Goal: Task Accomplishment & Management: Complete application form

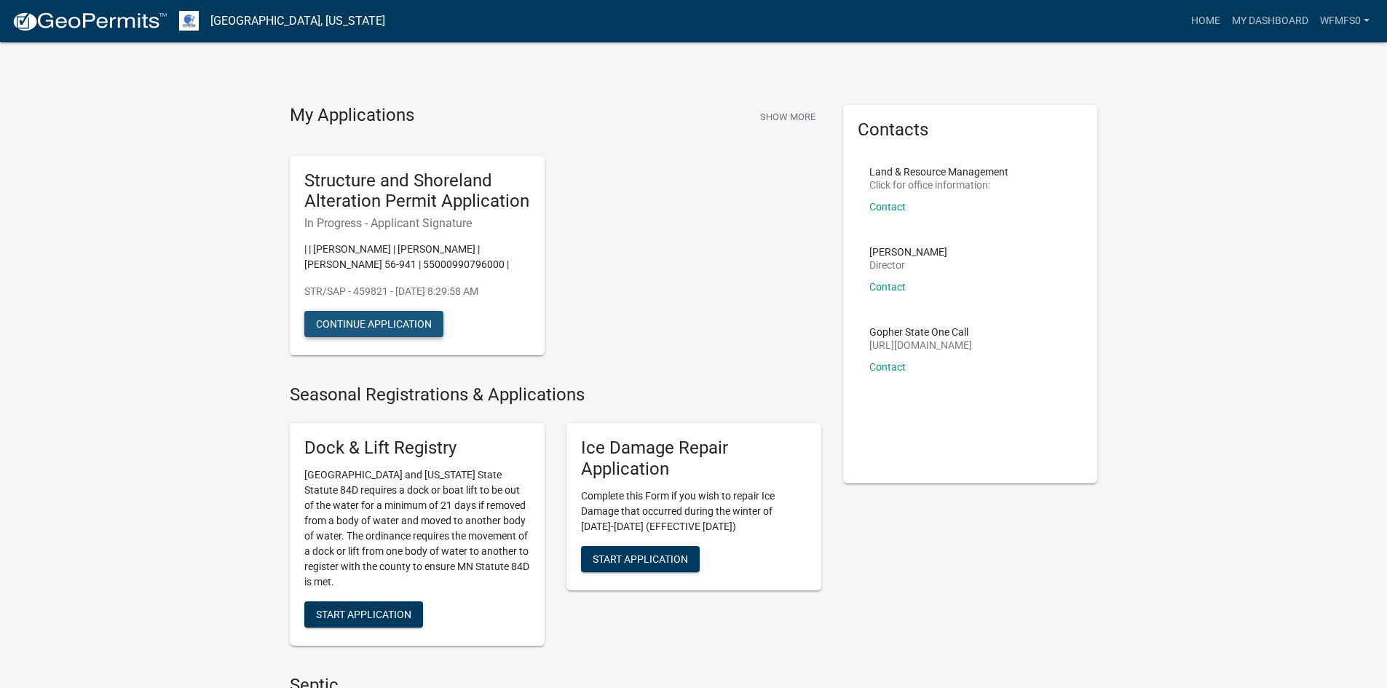
click at [355, 321] on button "Continue Application" at bounding box center [373, 324] width 139 height 26
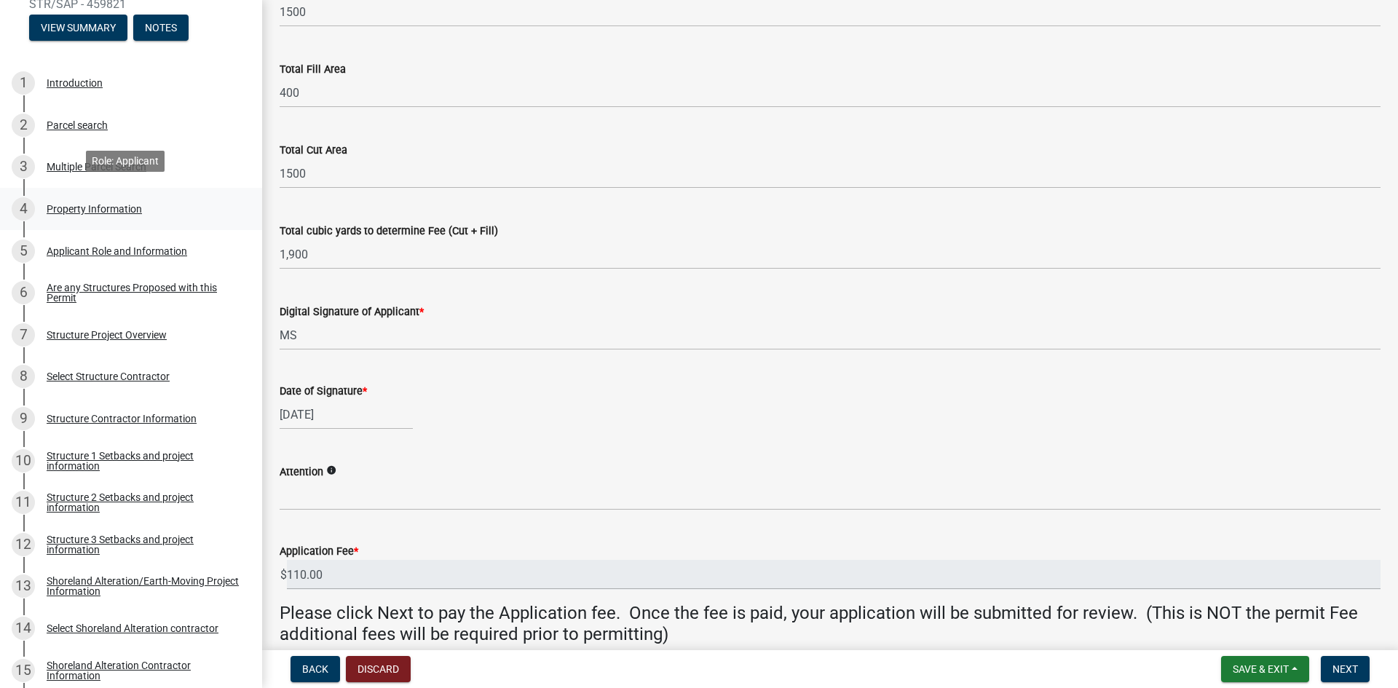
scroll to position [218, 0]
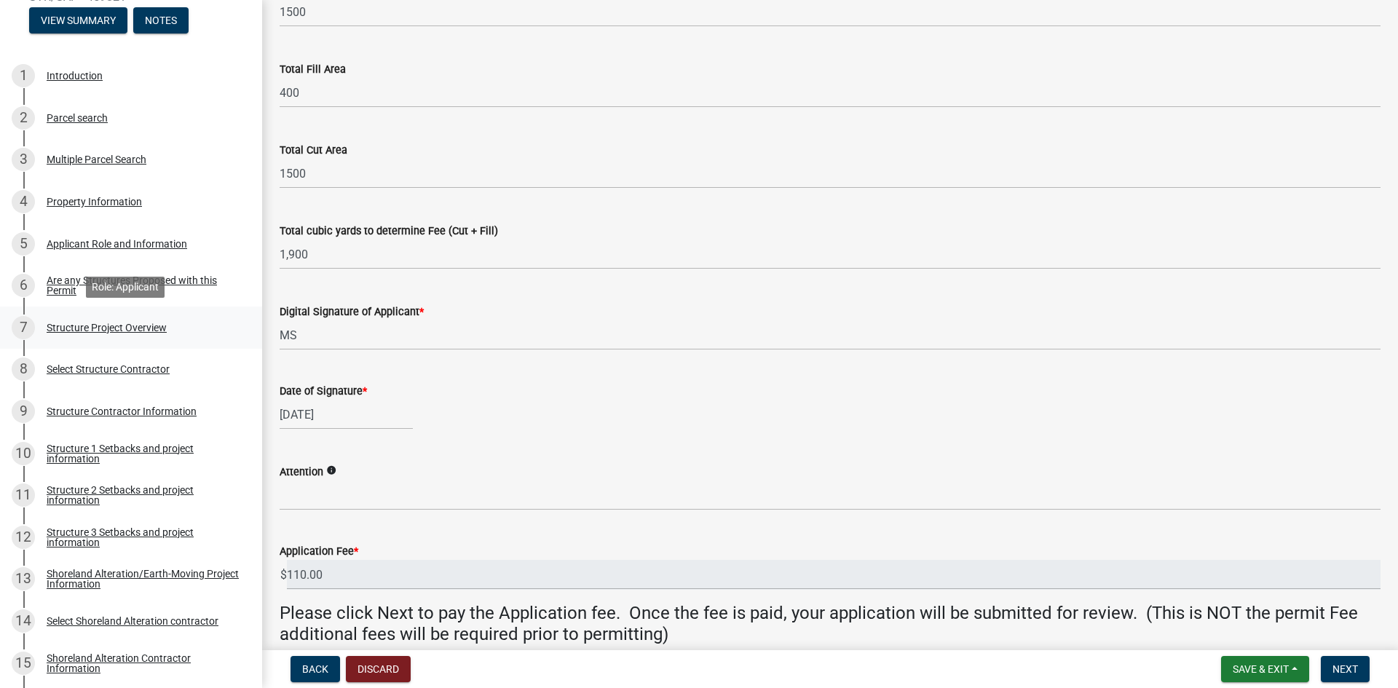
click at [92, 327] on div "Structure Project Overview" at bounding box center [107, 328] width 120 height 10
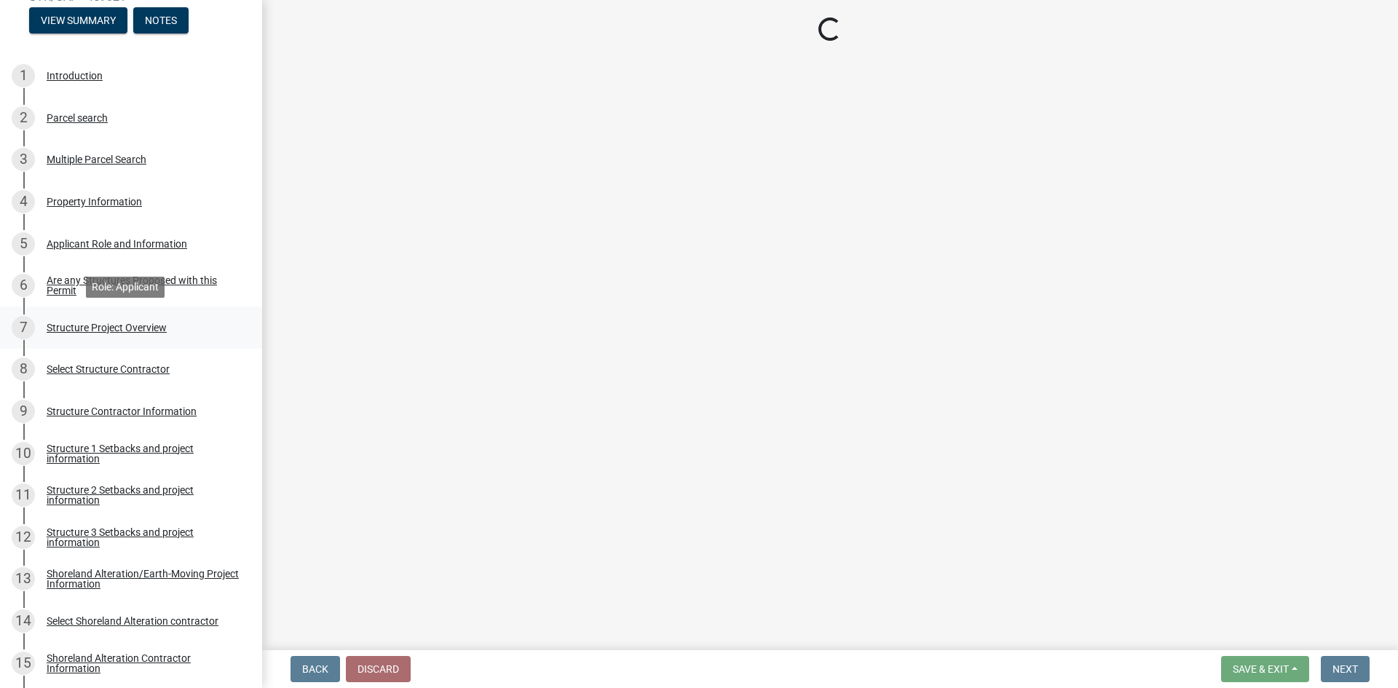
scroll to position [0, 0]
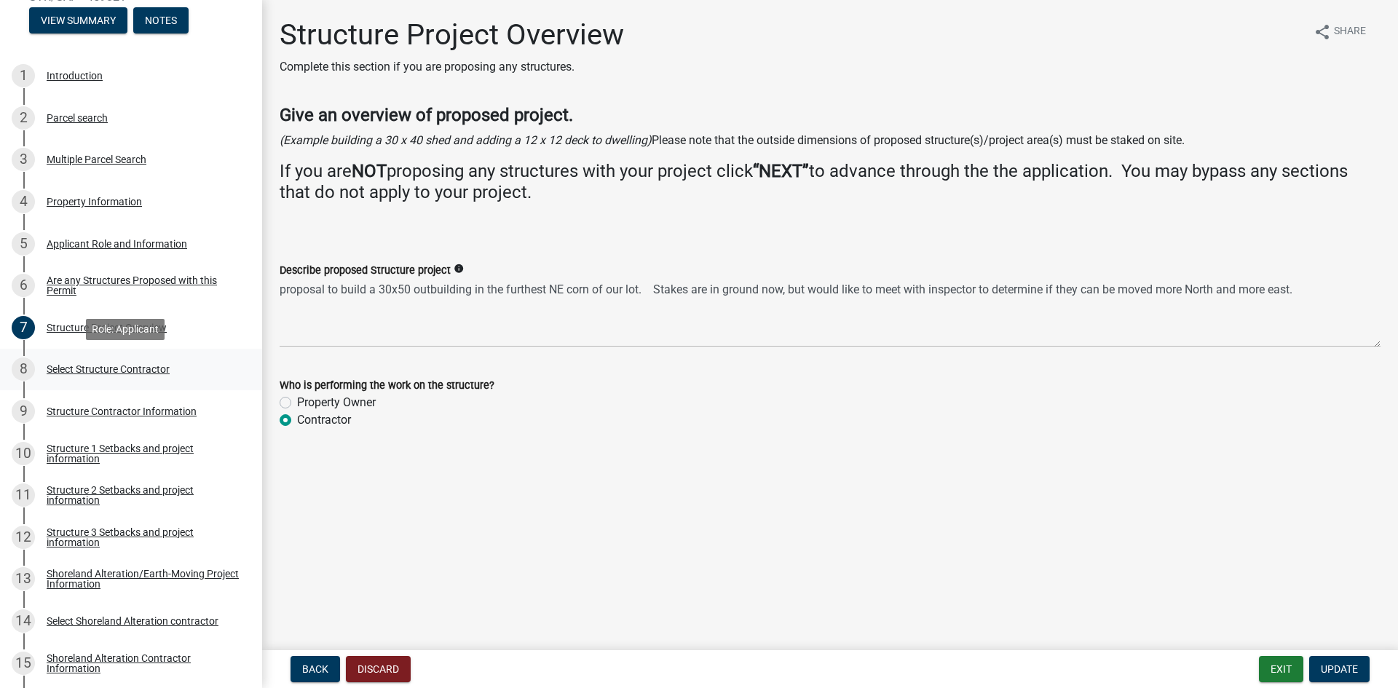
click at [71, 371] on div "Select Structure Contractor" at bounding box center [108, 369] width 123 height 10
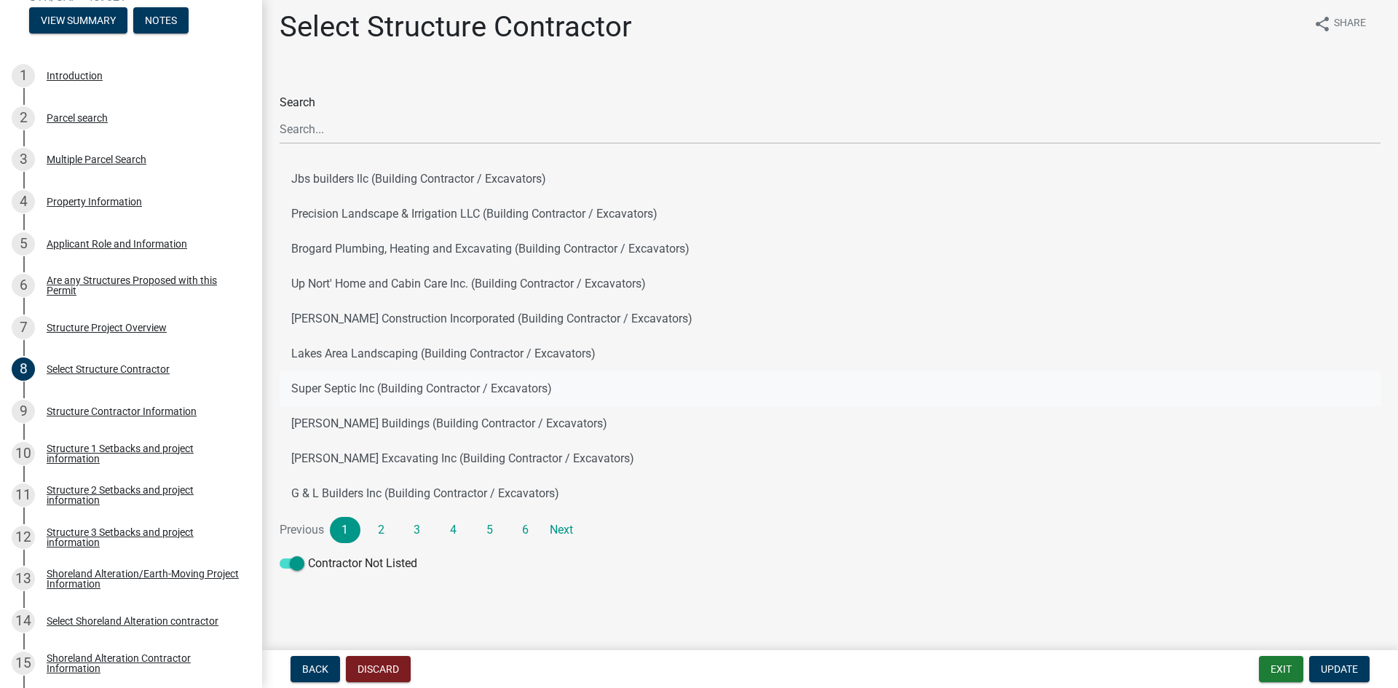
scroll to position [10, 0]
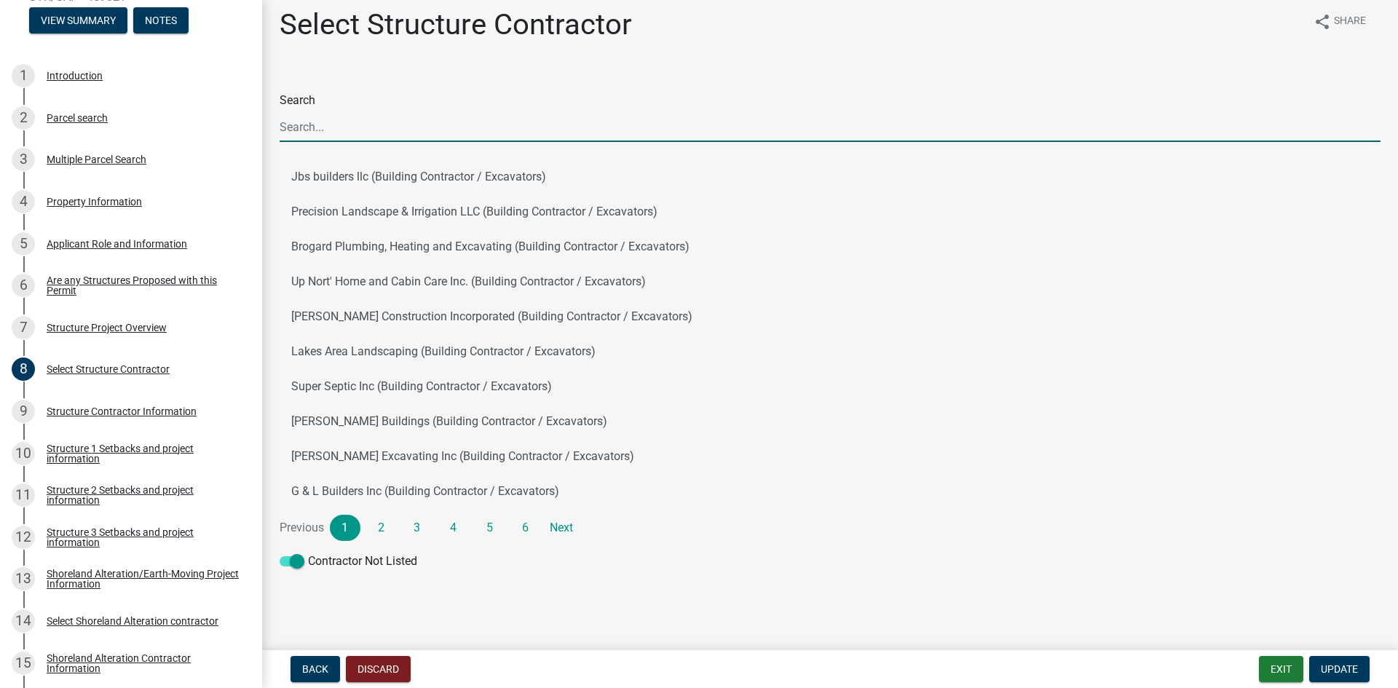
click at [312, 129] on input "Search" at bounding box center [830, 127] width 1101 height 30
type input "To Be Determined"
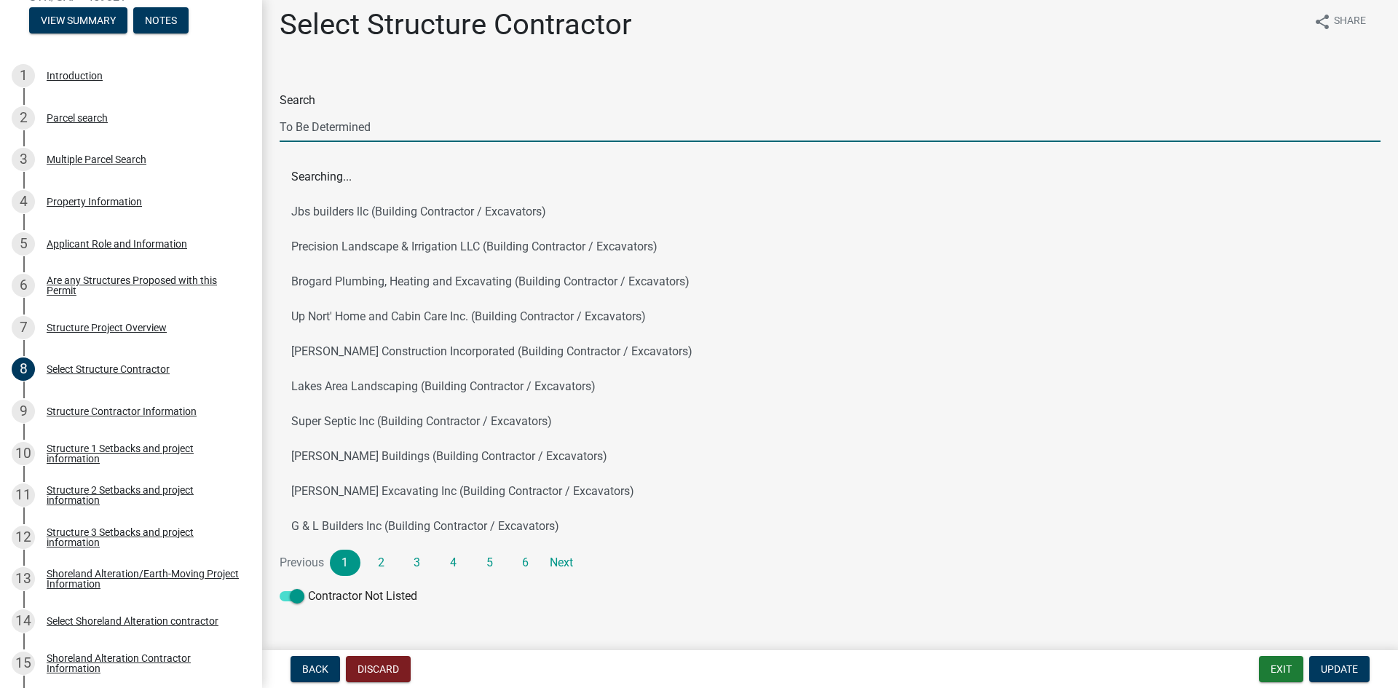
scroll to position [0, 0]
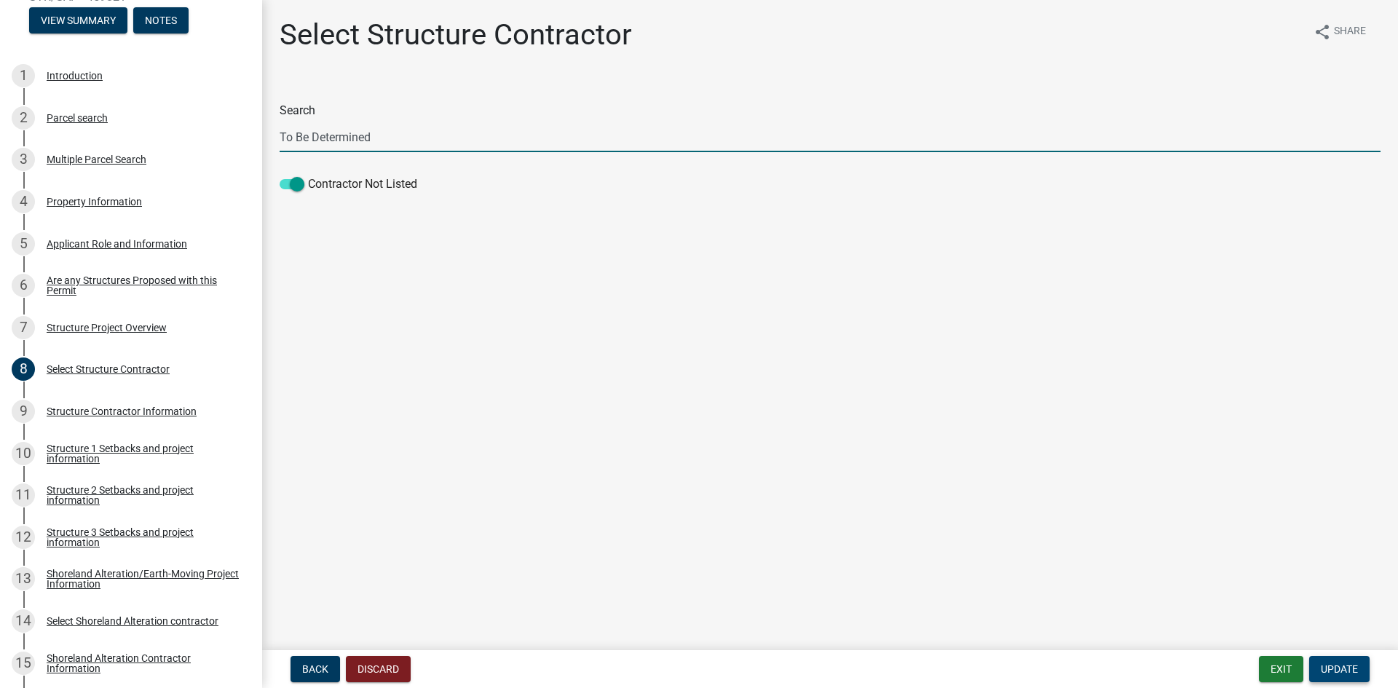
click at [1337, 671] on span "Update" at bounding box center [1339, 669] width 37 height 12
drag, startPoint x: 291, startPoint y: 183, endPoint x: 278, endPoint y: 185, distance: 13.3
click at [278, 185] on div "Search To Be Determined Contractor Not Listed Required" at bounding box center [830, 149] width 1123 height 135
click at [288, 184] on span at bounding box center [292, 184] width 25 height 10
click at [308, 175] on input "Contractor Not Listed" at bounding box center [308, 175] width 0 height 0
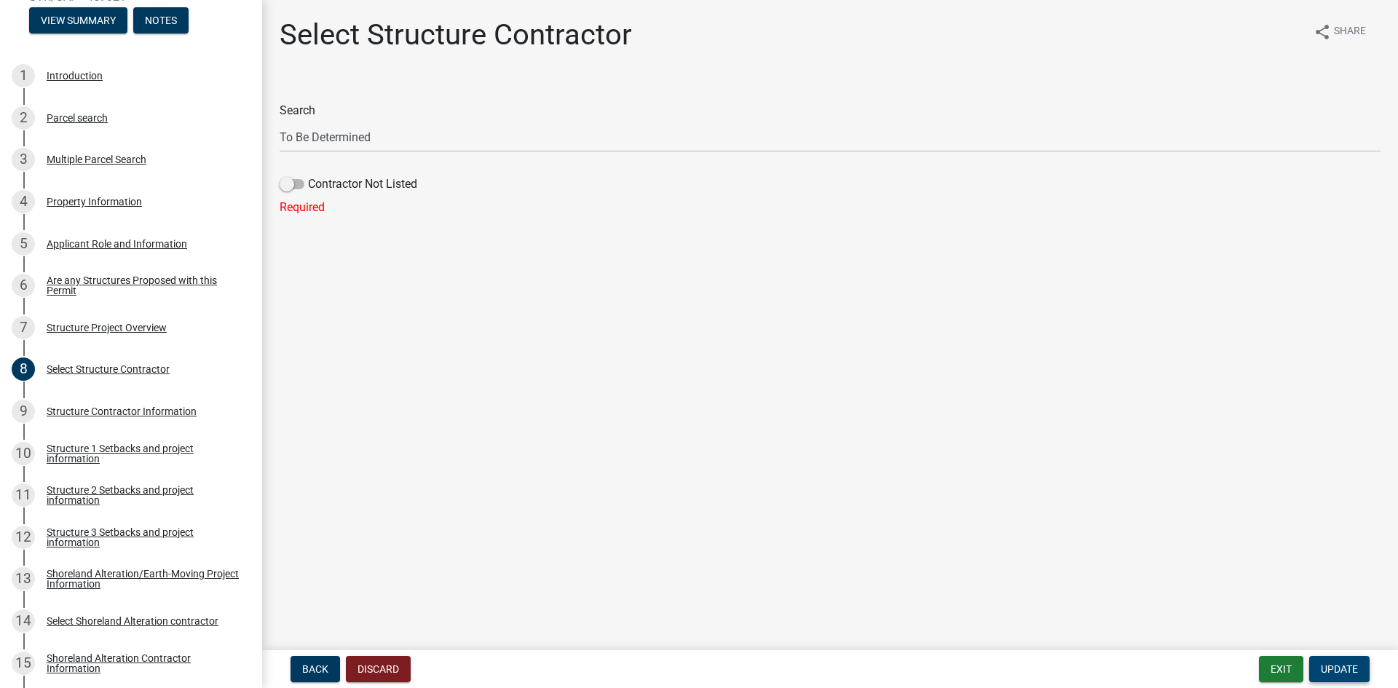
click at [1350, 663] on span "Update" at bounding box center [1339, 669] width 37 height 12
click at [1345, 667] on span "Update" at bounding box center [1339, 669] width 37 height 12
click at [86, 406] on div "Structure Contractor Information" at bounding box center [122, 411] width 150 height 10
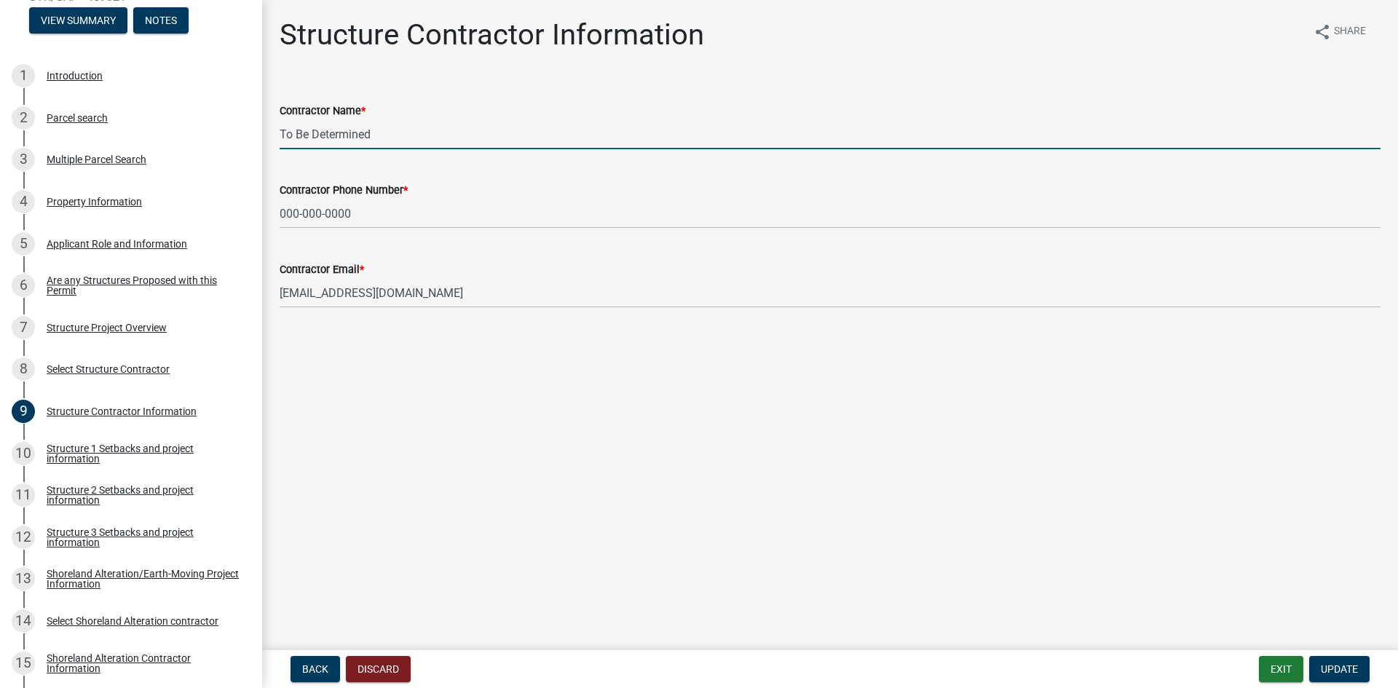
click at [309, 135] on input "To Be Determined" at bounding box center [830, 134] width 1101 height 30
type input "To Be Determined"
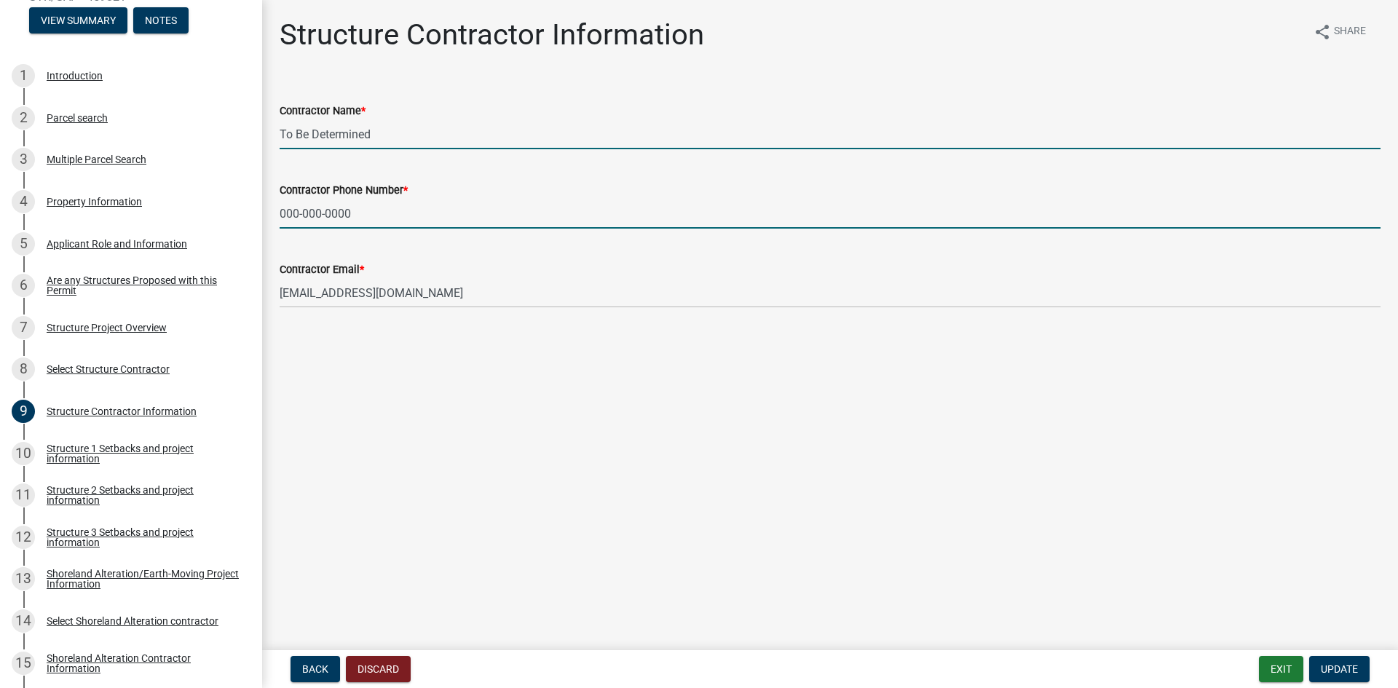
click at [331, 217] on input "000-000-0000" at bounding box center [830, 214] width 1101 height 30
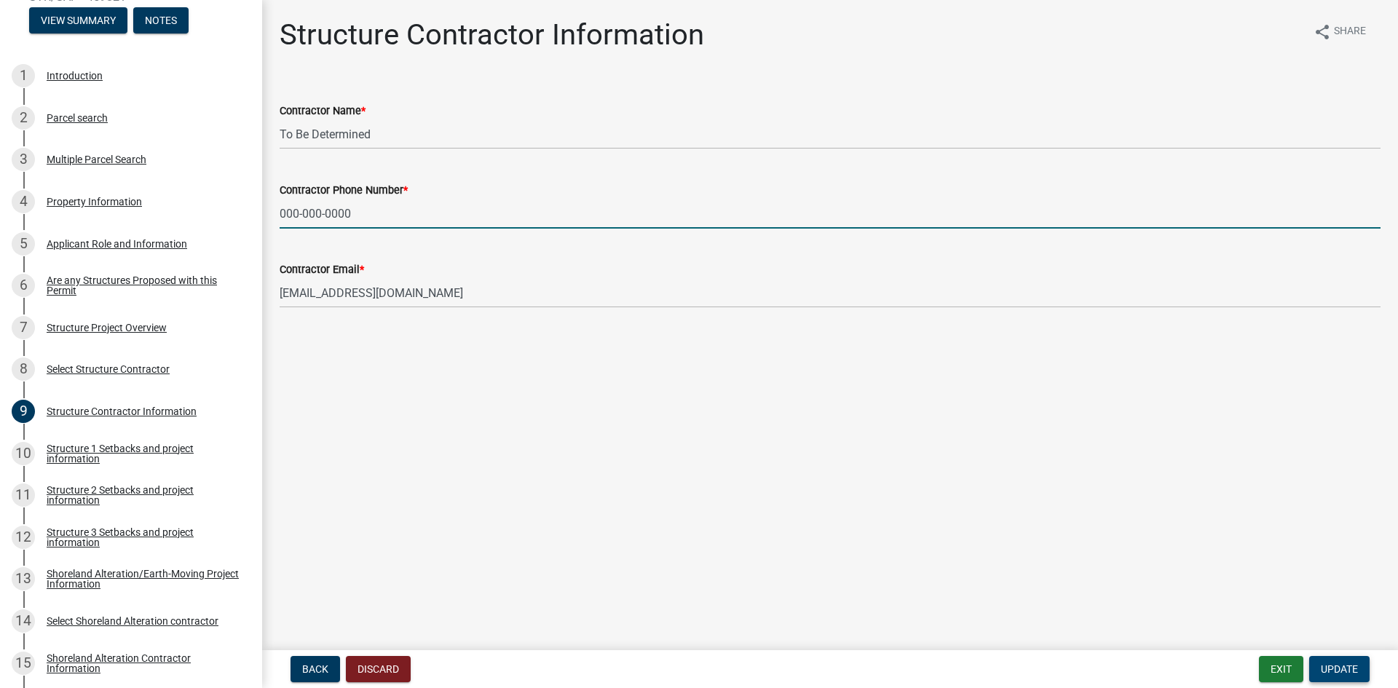
click at [1354, 668] on span "Update" at bounding box center [1339, 669] width 37 height 12
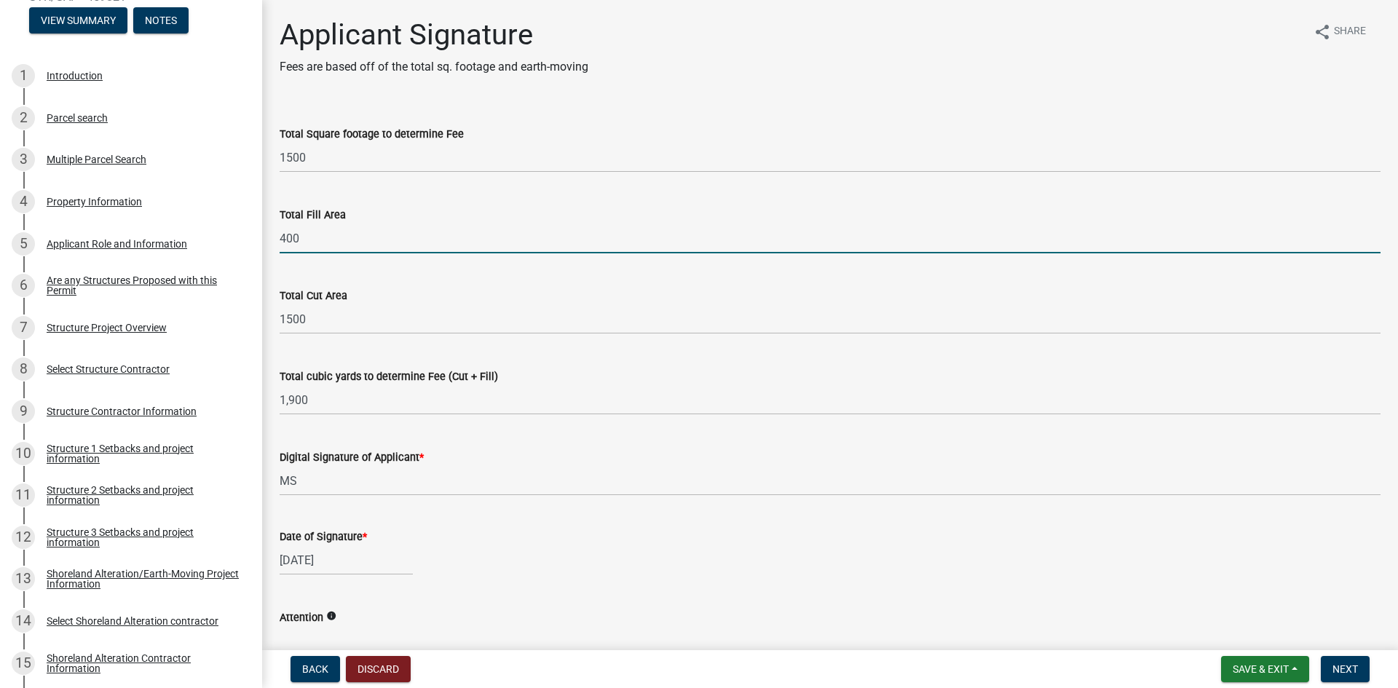
click at [308, 240] on input "400" at bounding box center [830, 239] width 1101 height 30
type input "4"
type input "TBD"
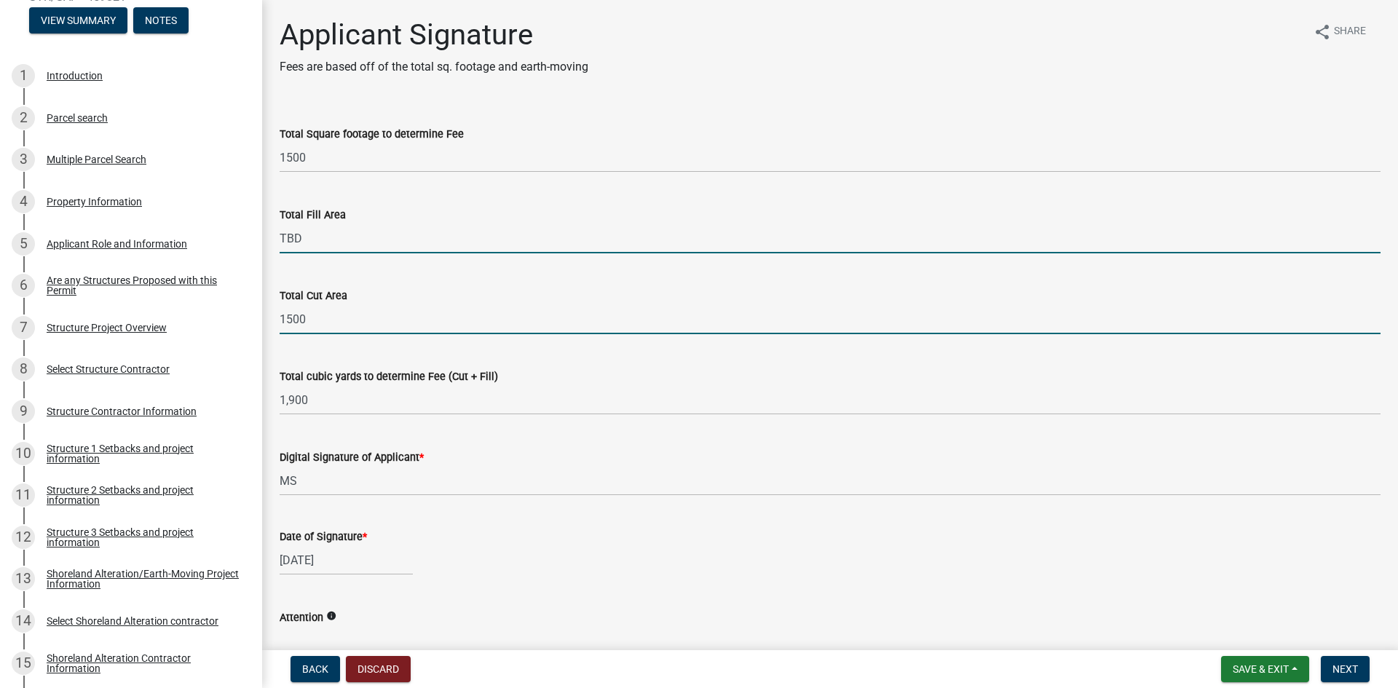
click at [315, 320] on input "1500" at bounding box center [830, 319] width 1101 height 30
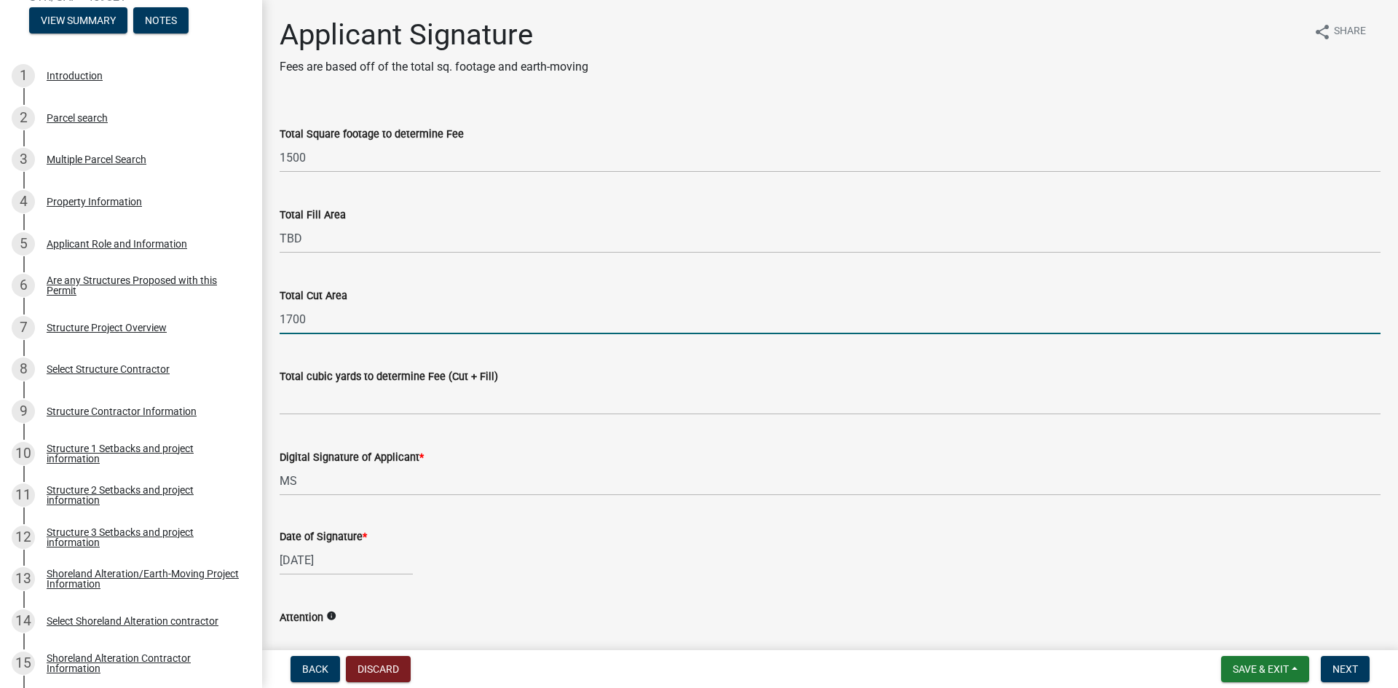
type input "1700"
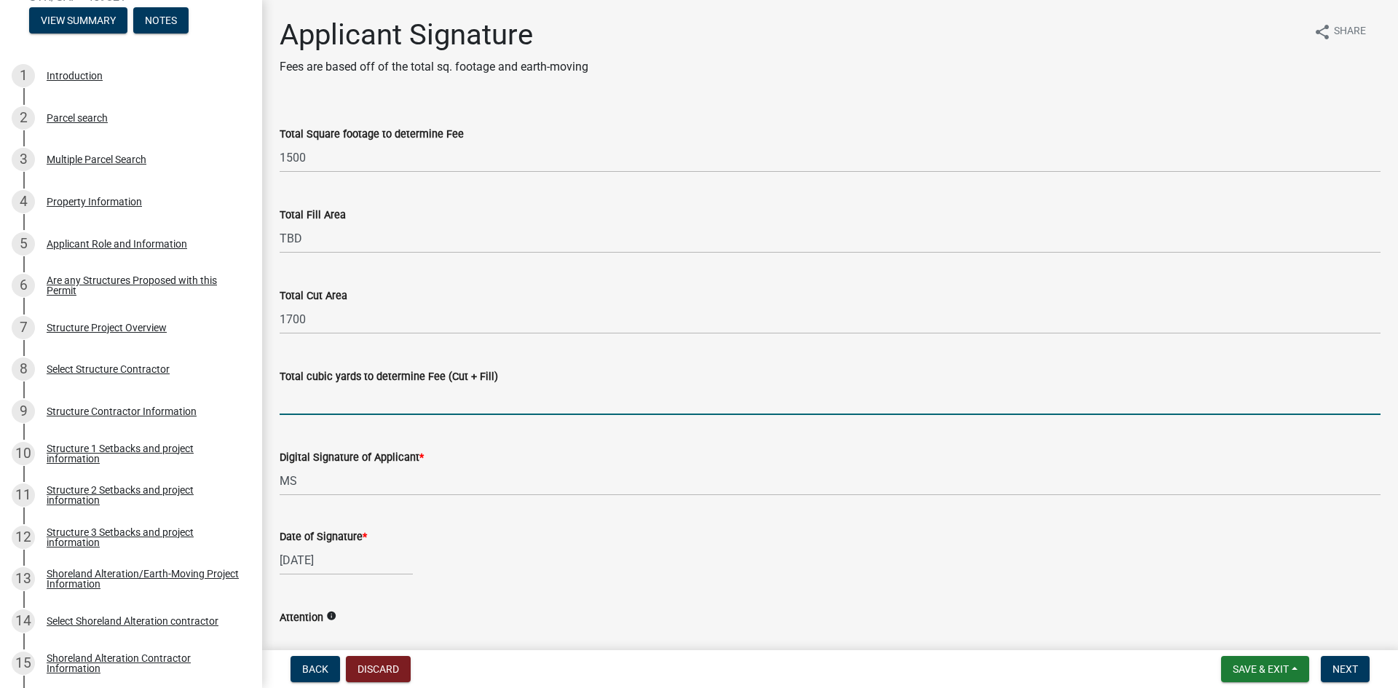
click at [315, 404] on input "Total cubic yards to determine Fee (Cut + Fill)" at bounding box center [830, 400] width 1101 height 30
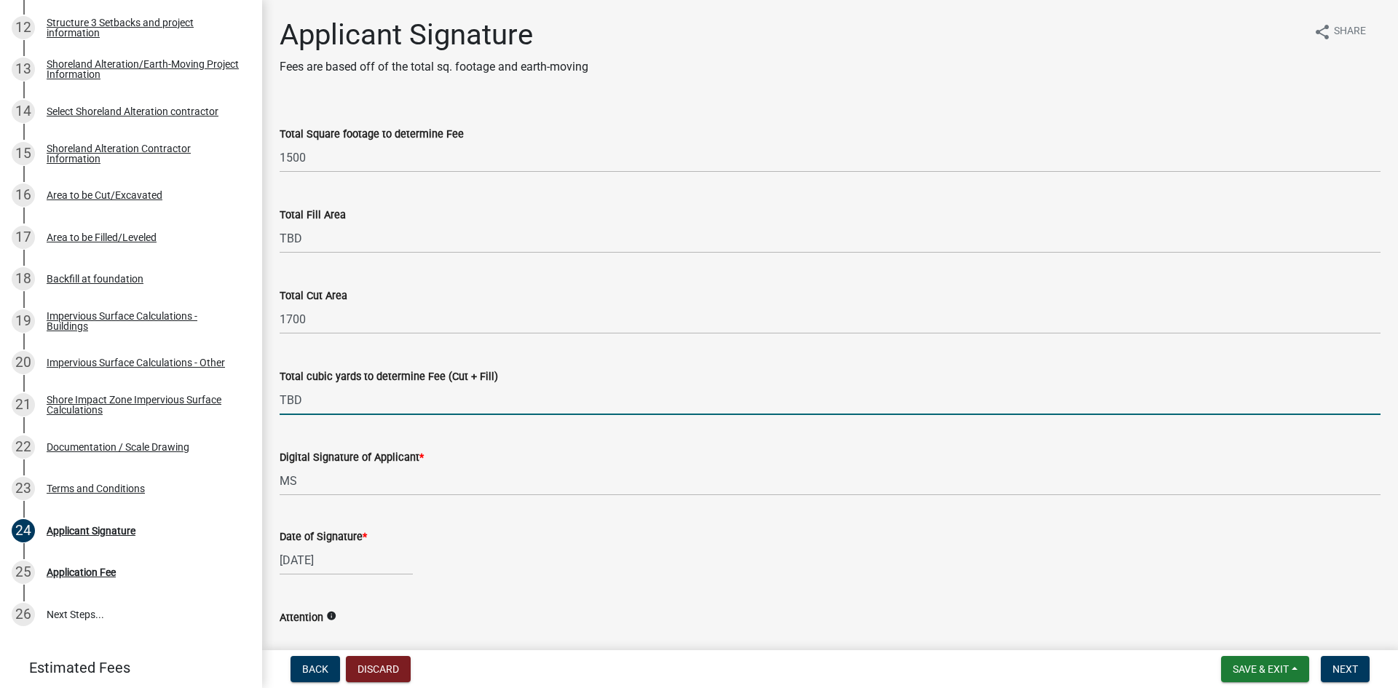
type input "TBD"
click at [1356, 668] on span "Next" at bounding box center [1344, 669] width 25 height 12
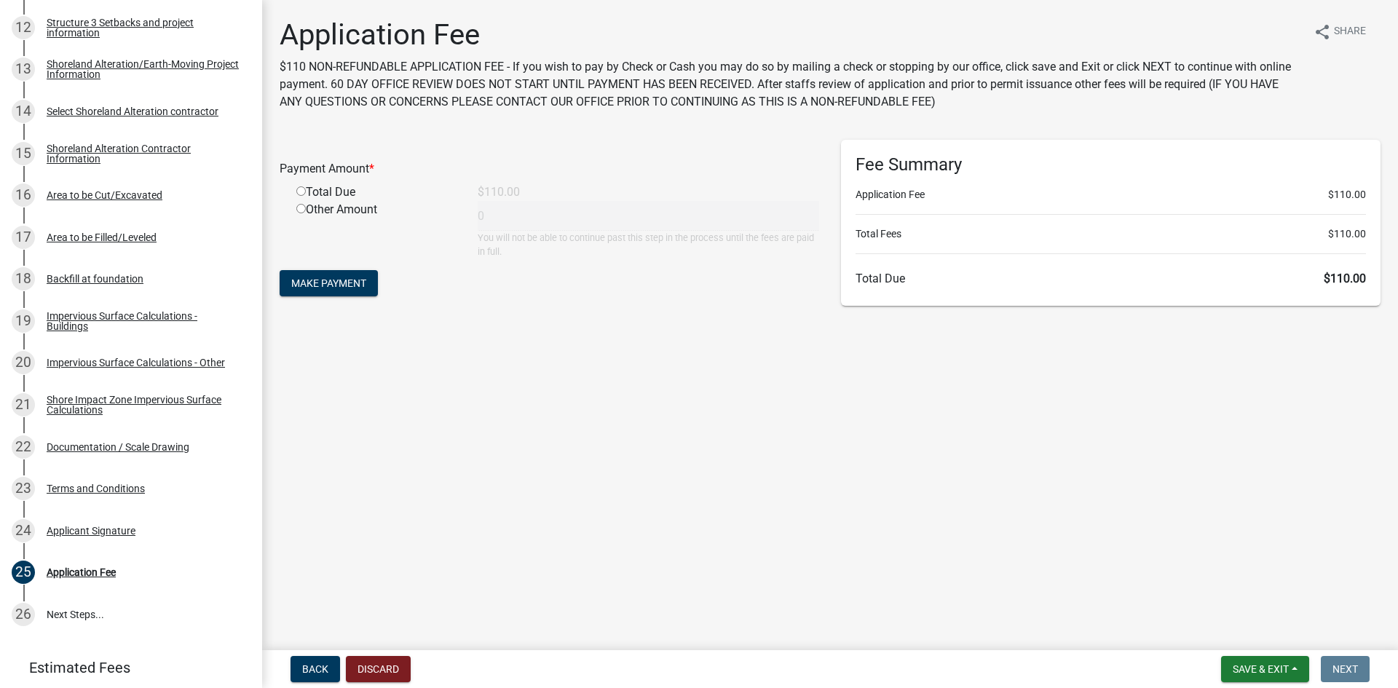
click at [299, 189] on input "radio" at bounding box center [300, 190] width 9 height 9
radio input "true"
type input "110"
click at [317, 282] on span "Make Payment" at bounding box center [328, 283] width 75 height 12
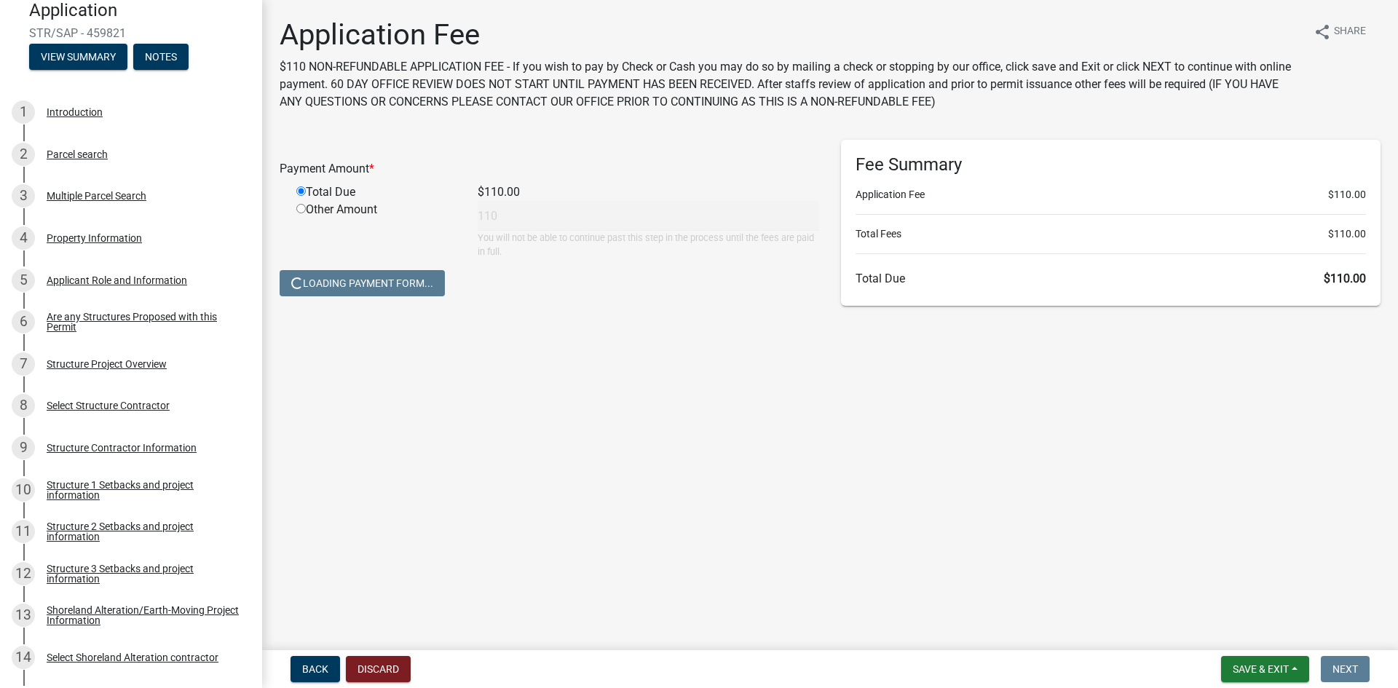
scroll to position [156, 0]
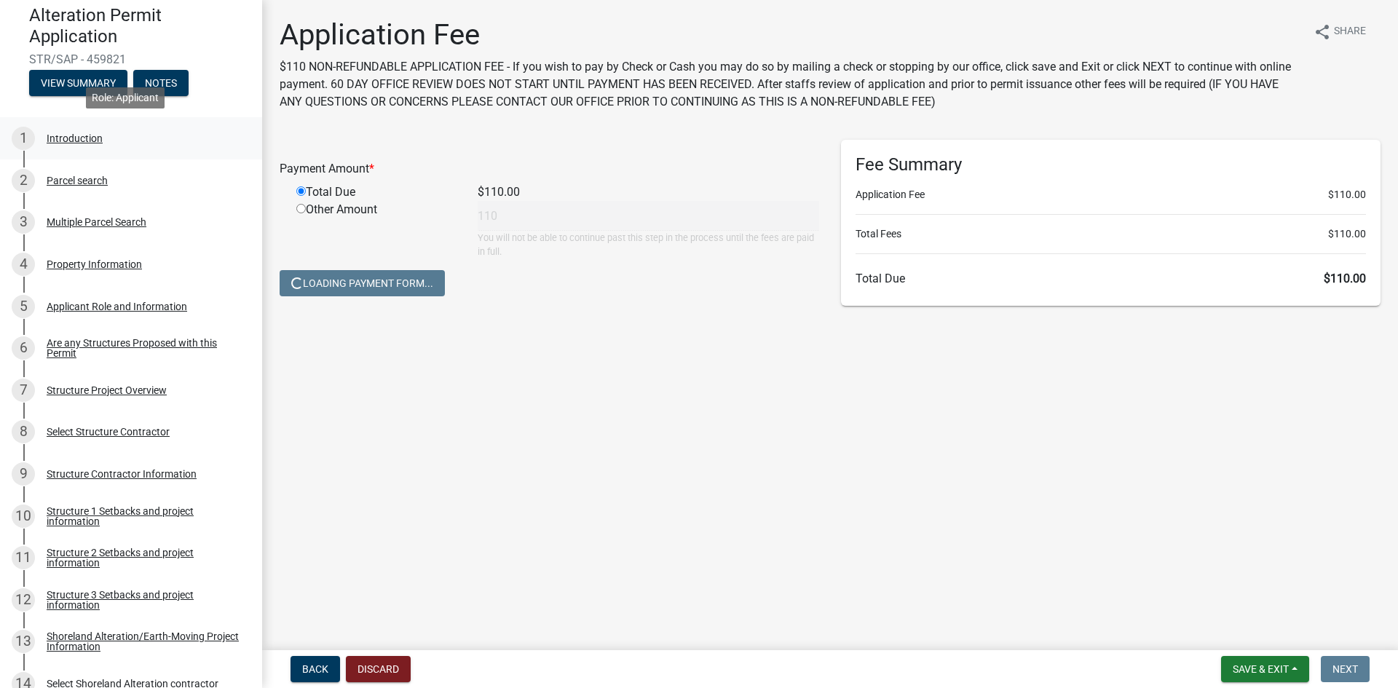
click at [71, 136] on div "Introduction" at bounding box center [75, 138] width 56 height 10
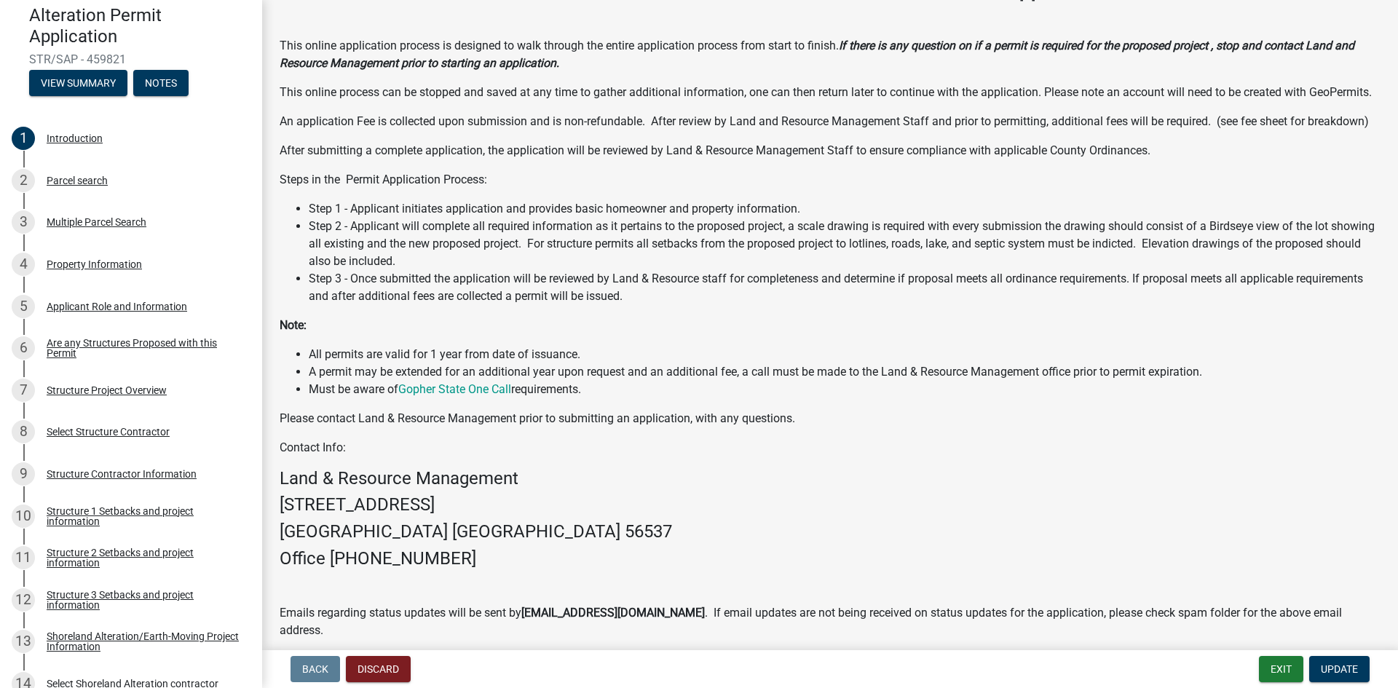
scroll to position [185, 0]
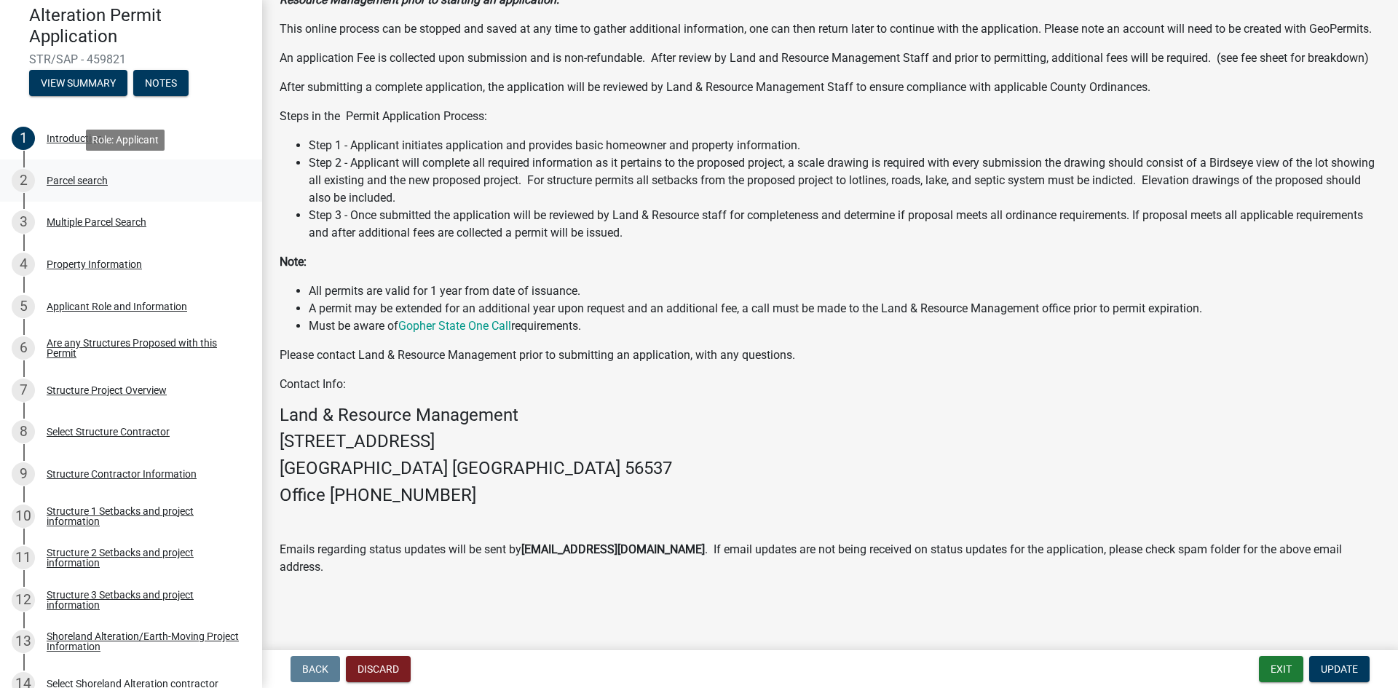
click at [76, 186] on div "2 Parcel search" at bounding box center [125, 180] width 227 height 23
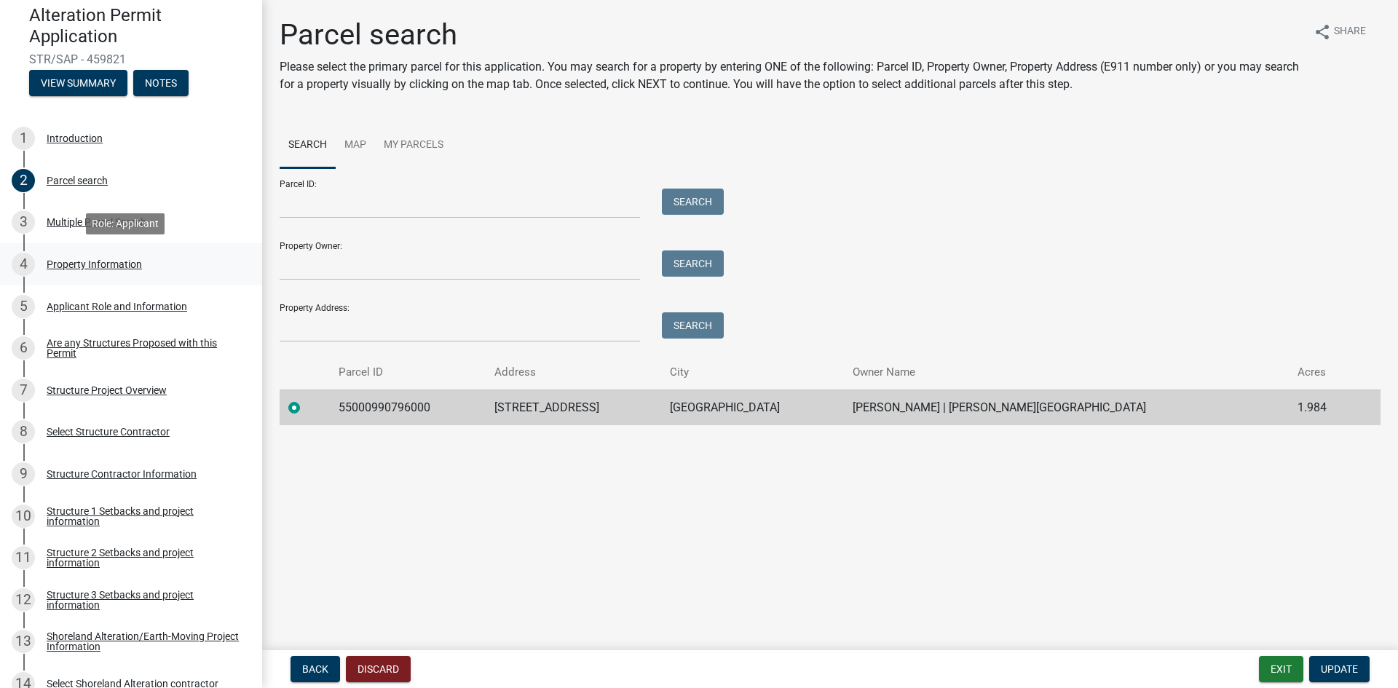
click at [74, 262] on div "Property Information" at bounding box center [94, 264] width 95 height 10
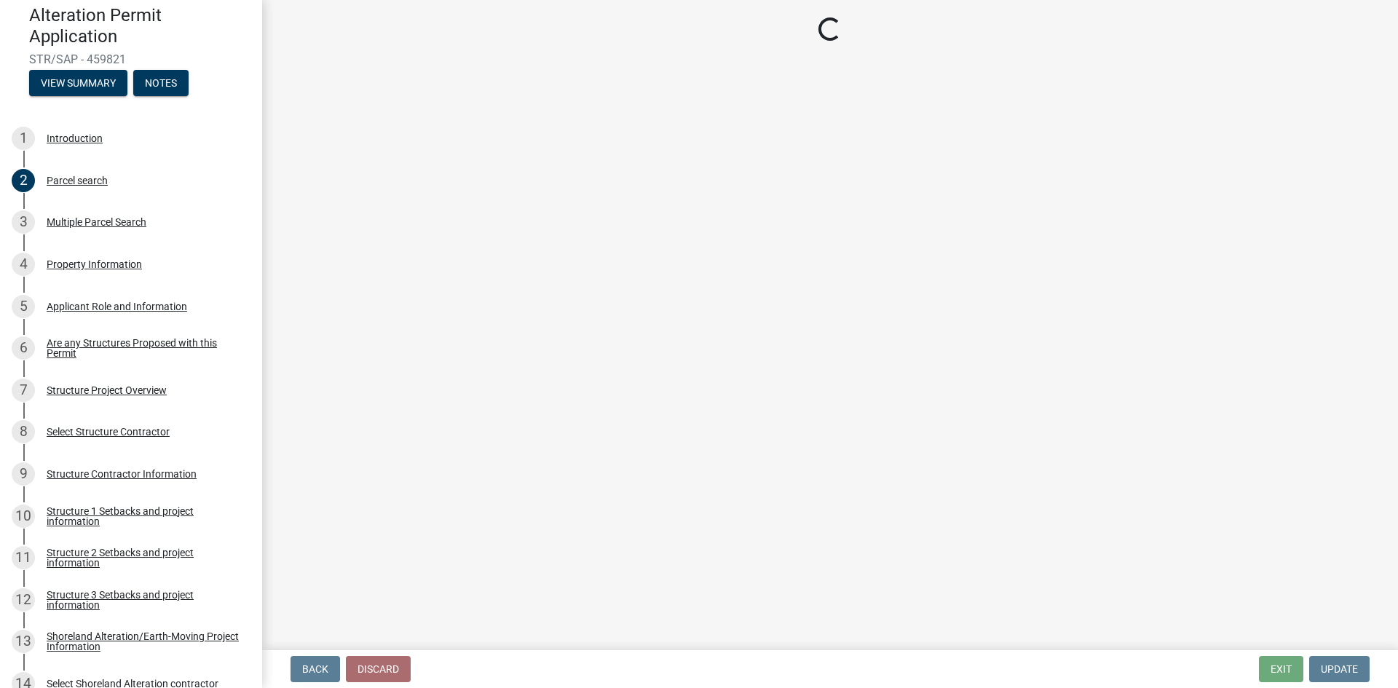
select select "61c0719b-8d82-4d24-b708-7ea1f7ba1456"
select select "9f52d7c9-96dd-4370-b810-ce091165f7c2"
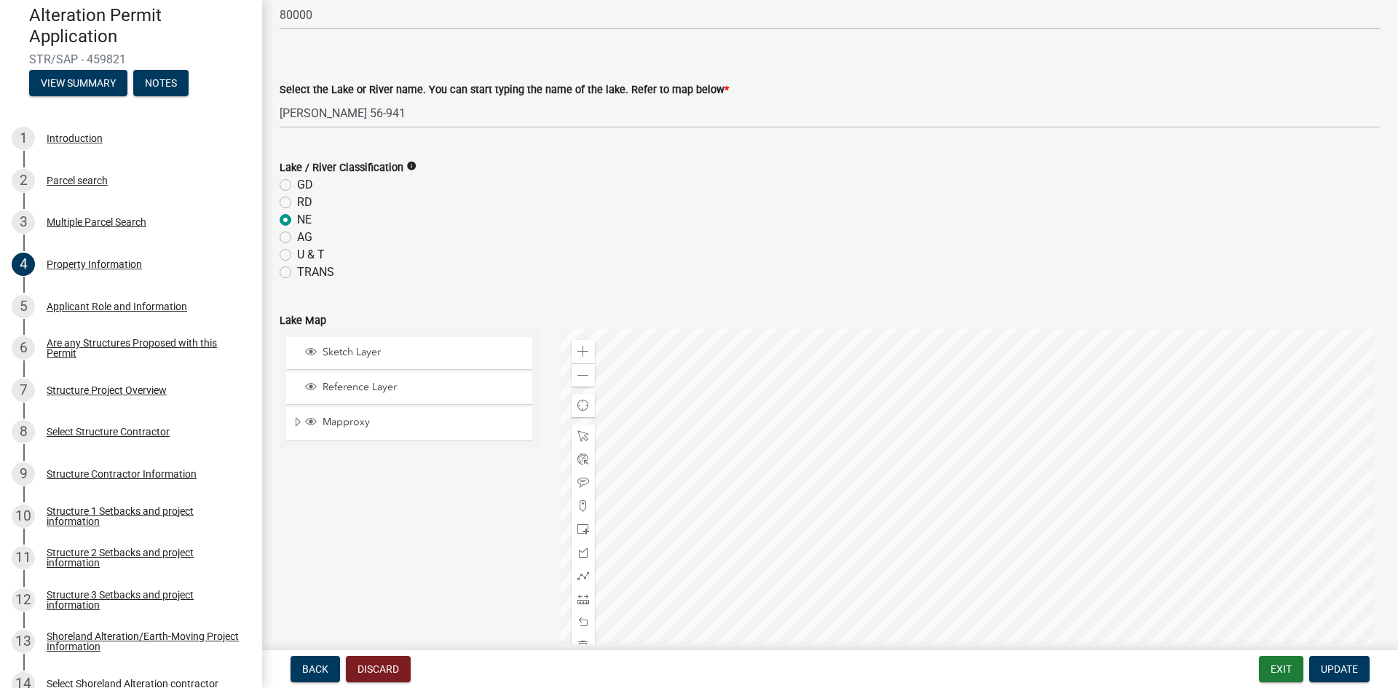
scroll to position [510, 0]
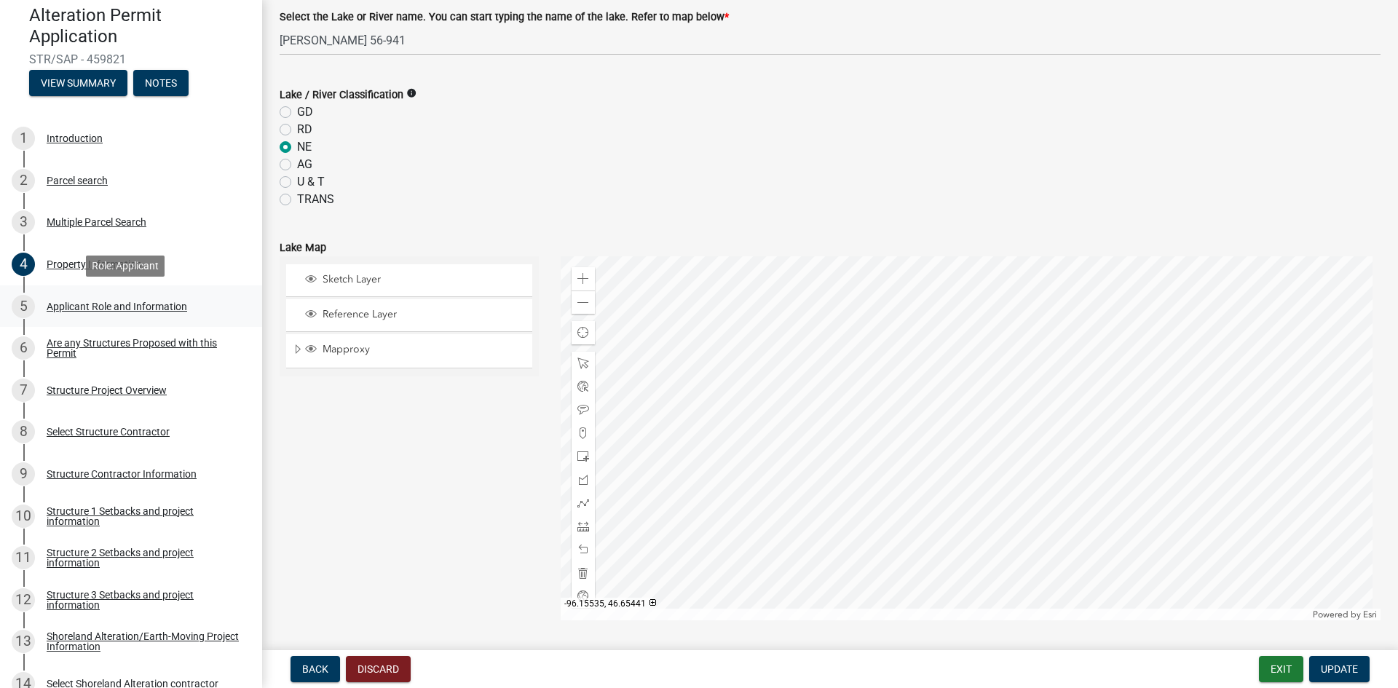
click at [93, 304] on div "Applicant Role and Information" at bounding box center [117, 306] width 141 height 10
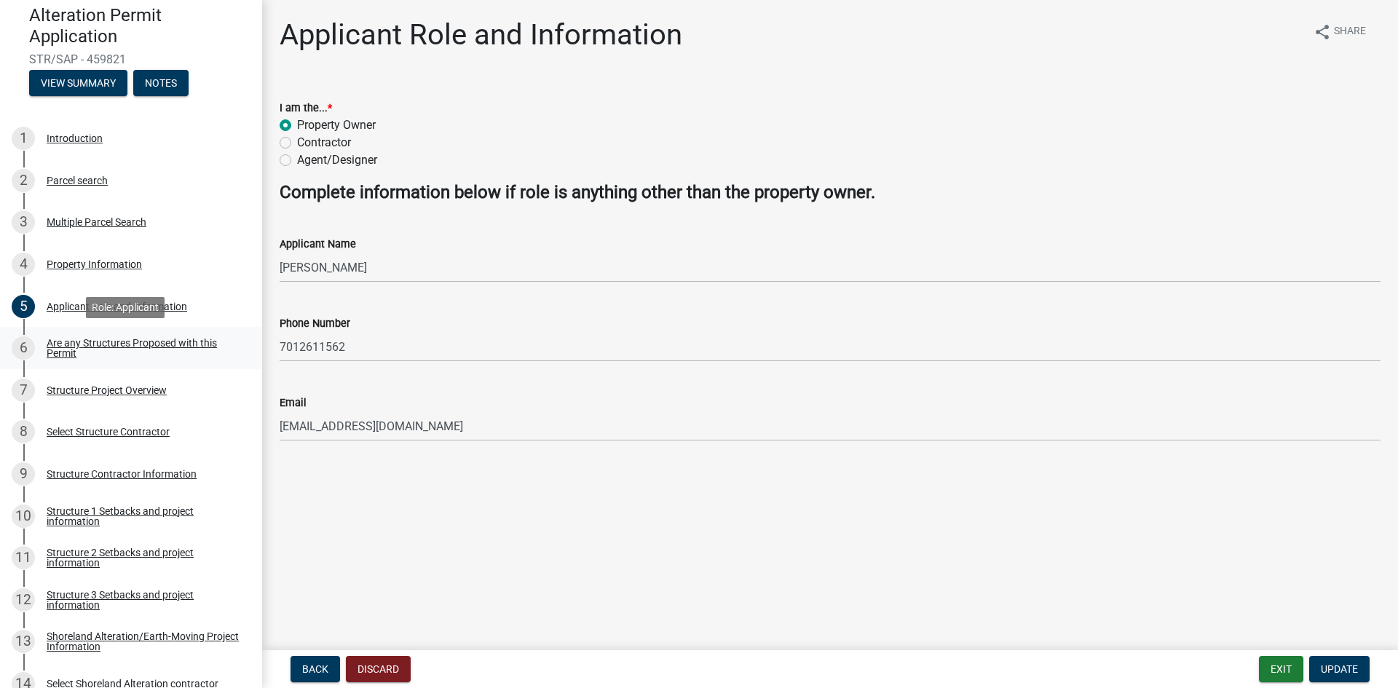
click at [97, 341] on div "Are any Structures Proposed with this Permit" at bounding box center [143, 348] width 192 height 20
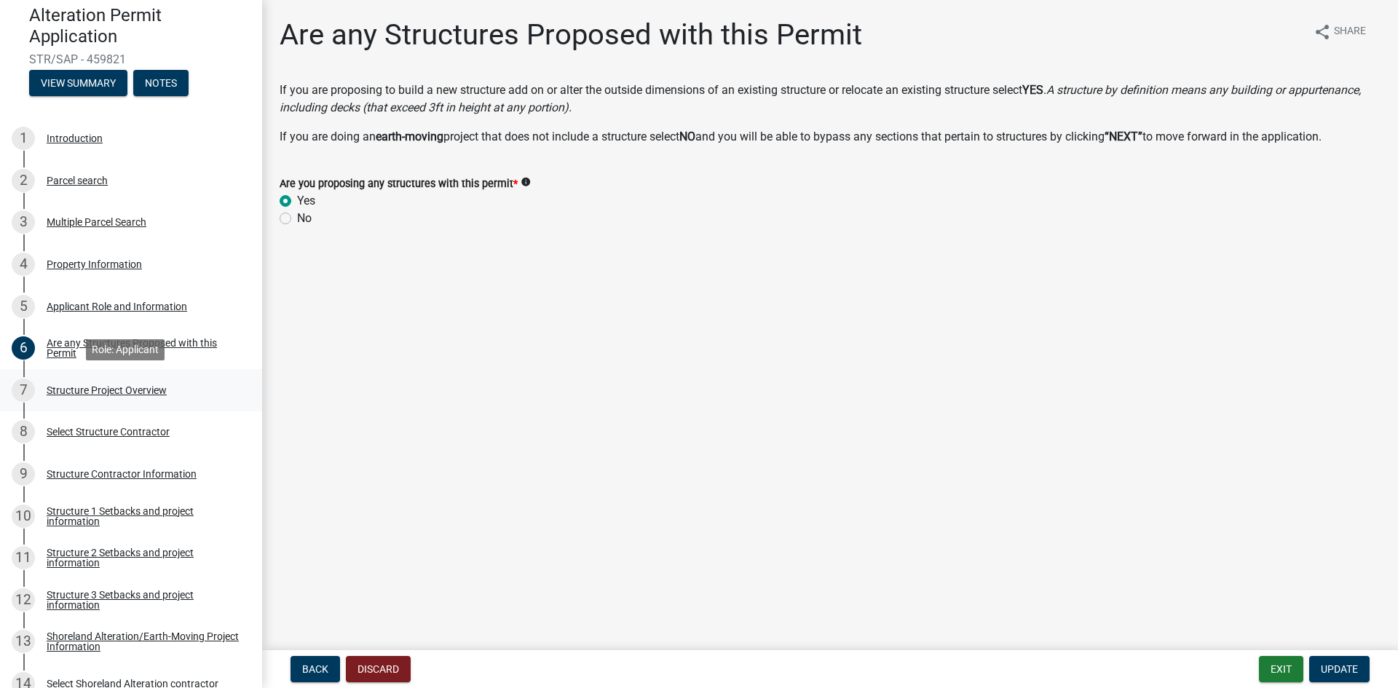
click at [84, 390] on div "Structure Project Overview" at bounding box center [107, 390] width 120 height 10
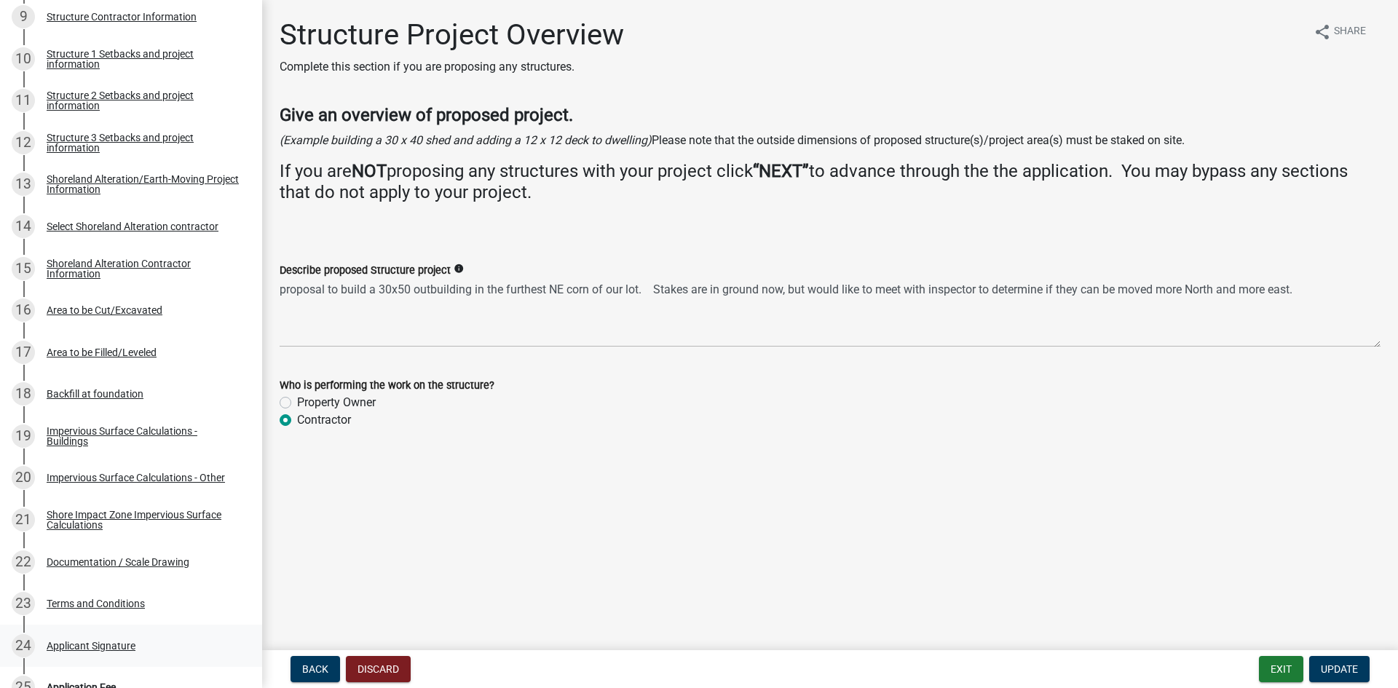
scroll to position [811, 0]
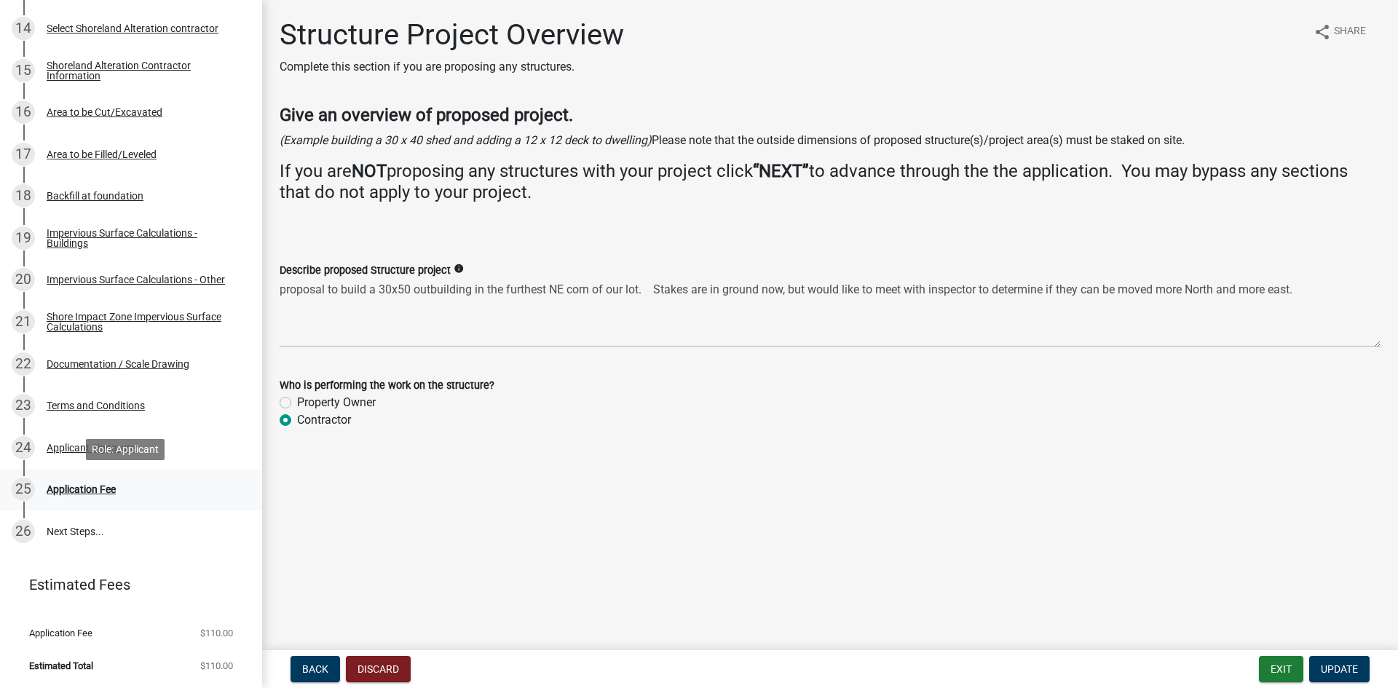
click at [55, 484] on div "Application Fee" at bounding box center [81, 489] width 69 height 10
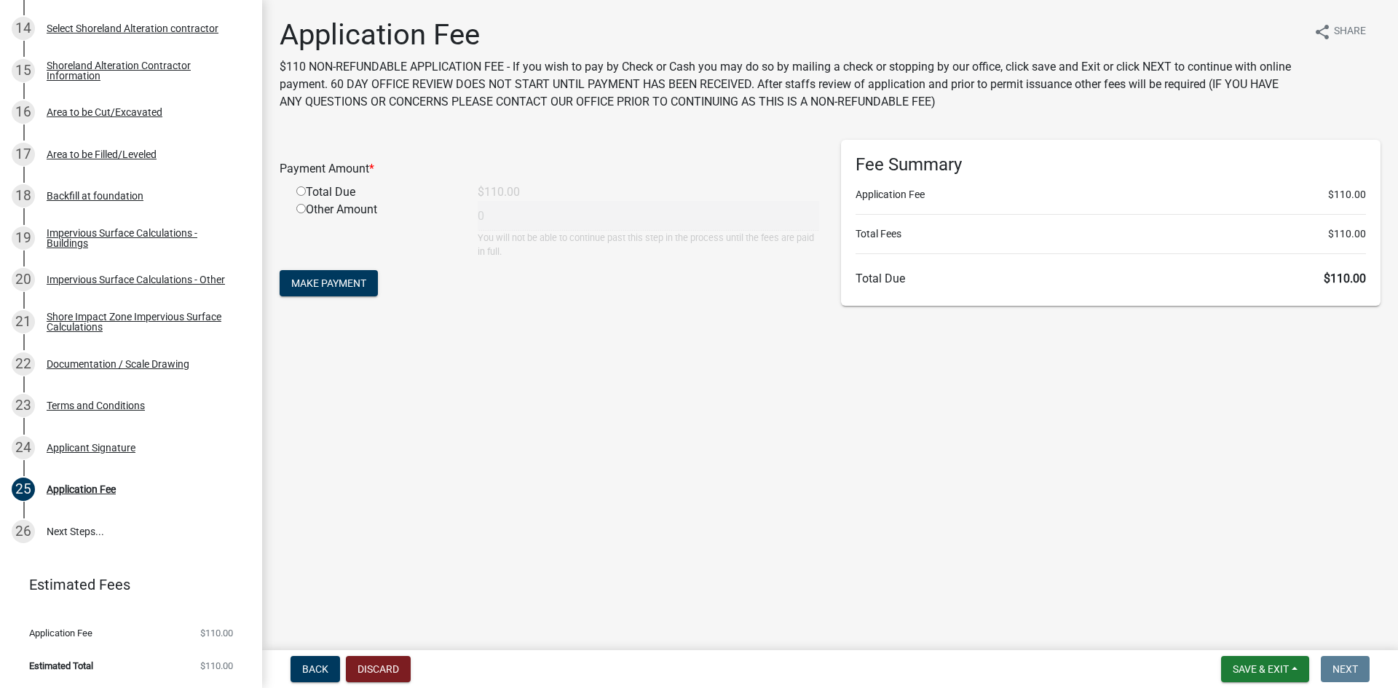
click at [298, 191] on input "radio" at bounding box center [300, 190] width 9 height 9
radio input "true"
type input "110"
click at [326, 288] on span "Make Payment" at bounding box center [328, 283] width 75 height 12
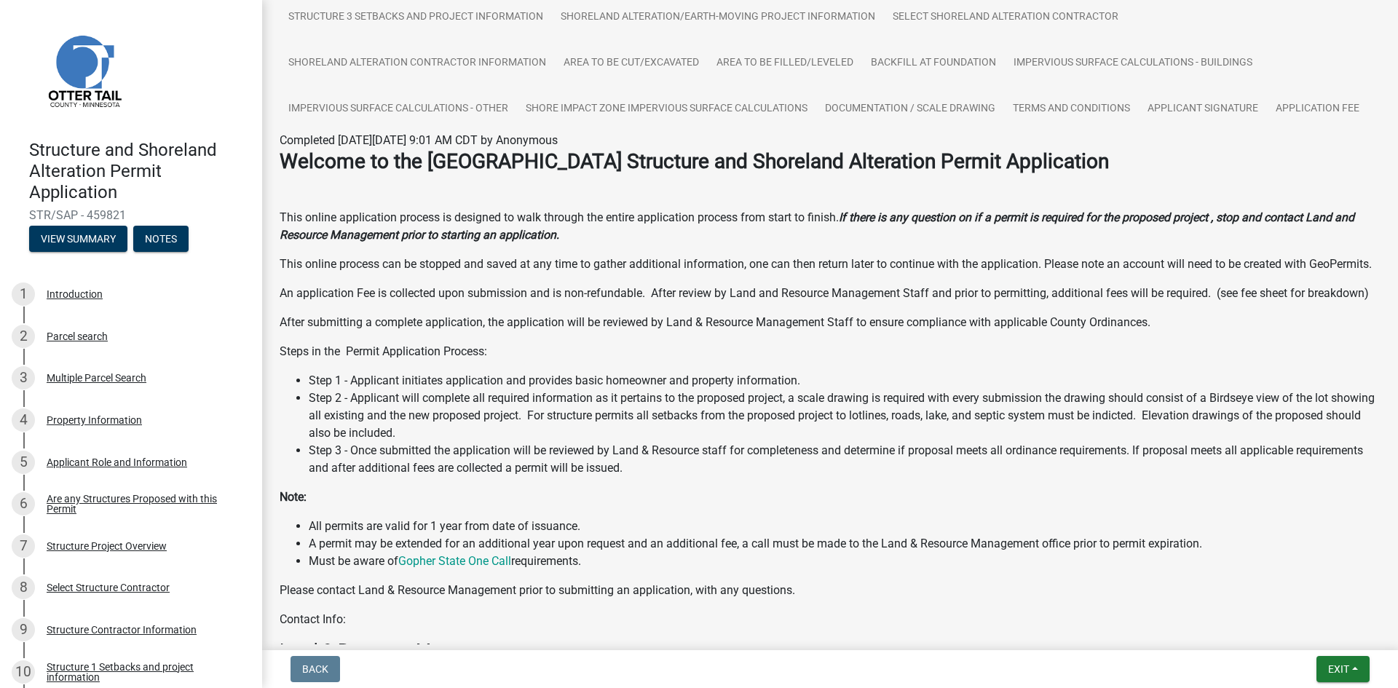
scroll to position [218, 0]
